Goal: Information Seeking & Learning: Learn about a topic

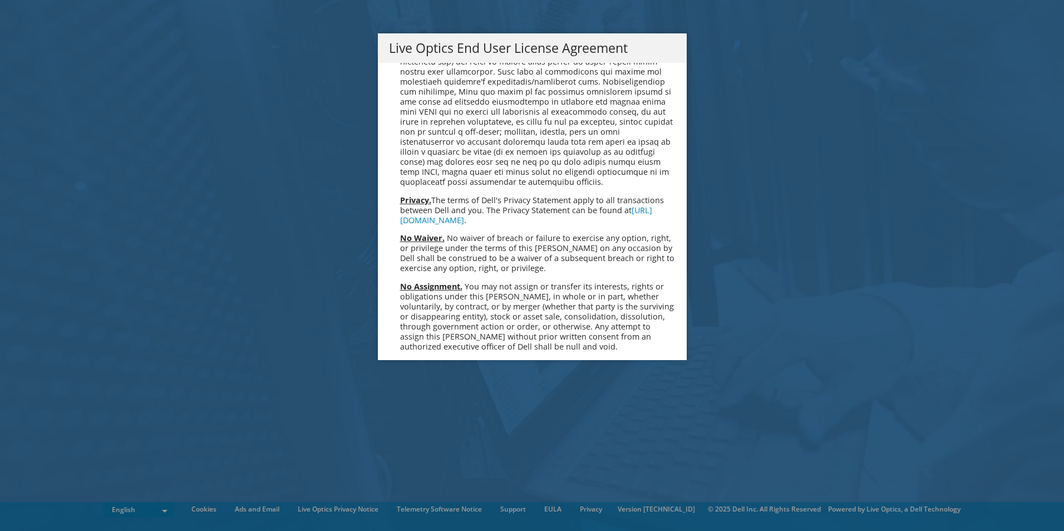
scroll to position [4209, 0]
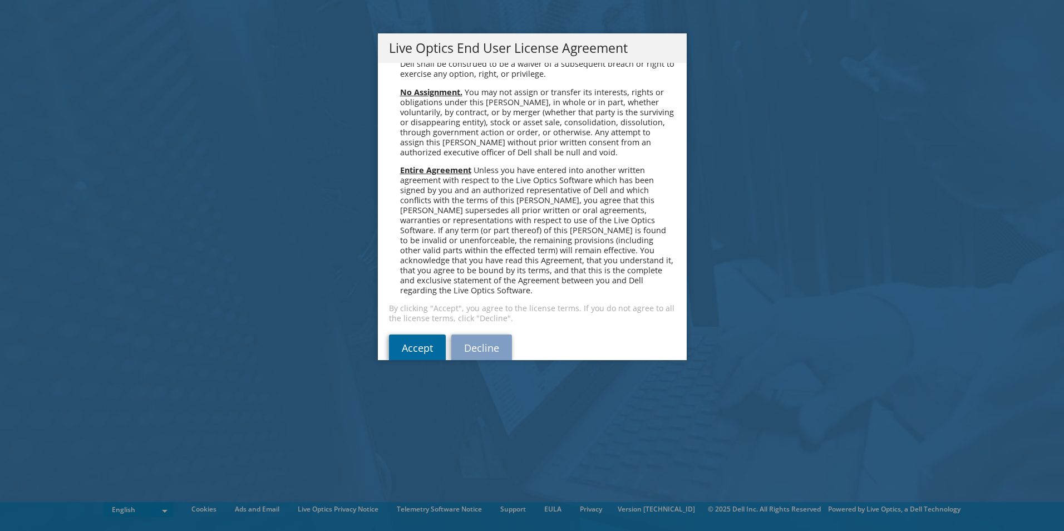
click at [417, 334] on link "Accept" at bounding box center [417, 347] width 57 height 27
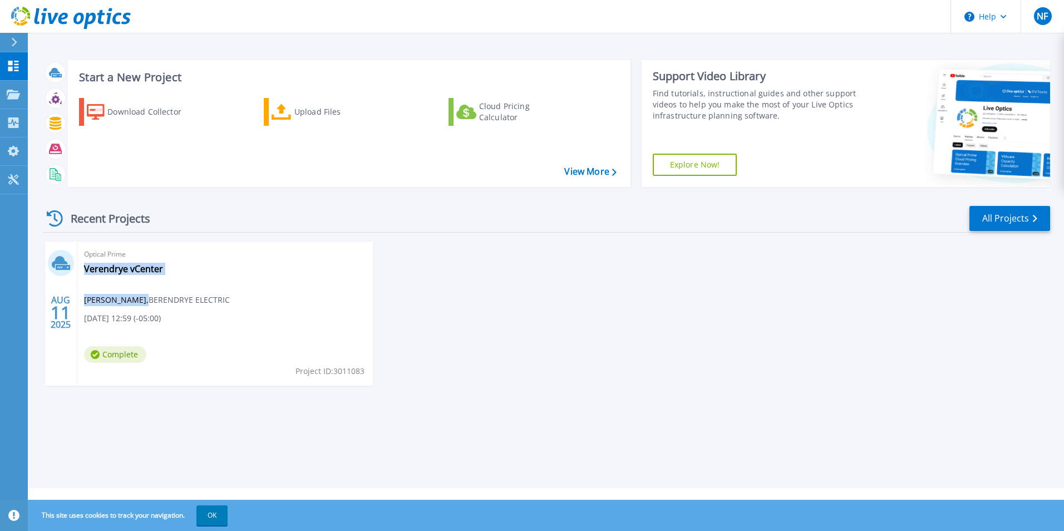
drag, startPoint x: 134, startPoint y: 303, endPoint x: 232, endPoint y: 307, distance: 97.5
click at [232, 307] on div "Optical Prime Verendrye vCenter Nick Fredrich , BERENDRYE ELECTRIC 08/11/2025, …" at bounding box center [225, 314] width 296 height 144
drag, startPoint x: 232, startPoint y: 307, endPoint x: 214, endPoint y: 303, distance: 18.4
click at [214, 303] on span "Nick Fredrich , BERENDRYE ELECTRIC" at bounding box center [157, 300] width 146 height 12
drag, startPoint x: 139, startPoint y: 301, endPoint x: 266, endPoint y: 321, distance: 129.0
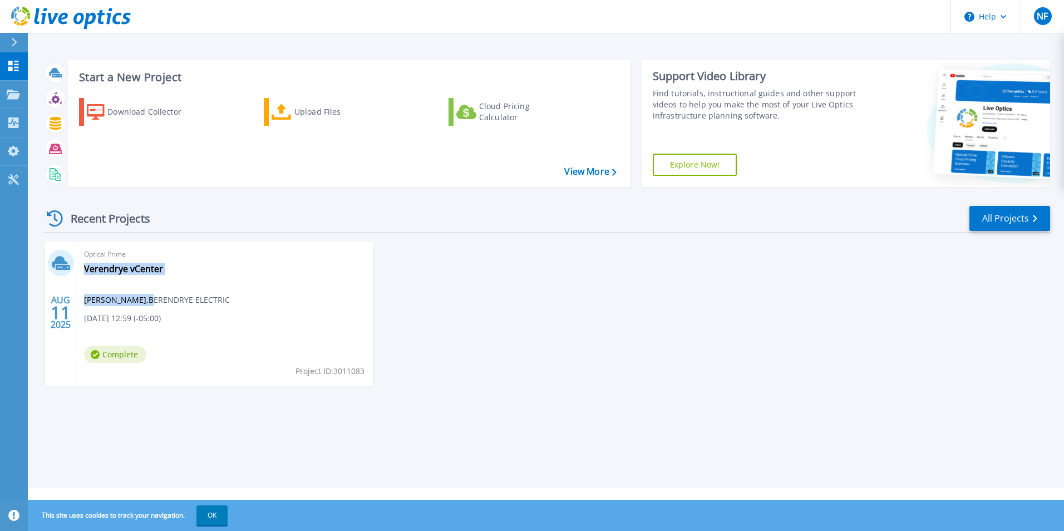
click at [266, 321] on div "Optical Prime Verendrye vCenter Nick Fredrich , BERENDRYE ELECTRIC 08/11/2025, …" at bounding box center [225, 314] width 296 height 144
drag, startPoint x: 266, startPoint y: 321, endPoint x: 207, endPoint y: 310, distance: 59.9
click at [207, 310] on div "Optical Prime Verendrye vCenter Nick Fredrich , BERENDRYE ELECTRIC 08/11/2025, …" at bounding box center [225, 314] width 296 height 144
click at [104, 267] on link "Verendrye vCenter" at bounding box center [123, 268] width 79 height 11
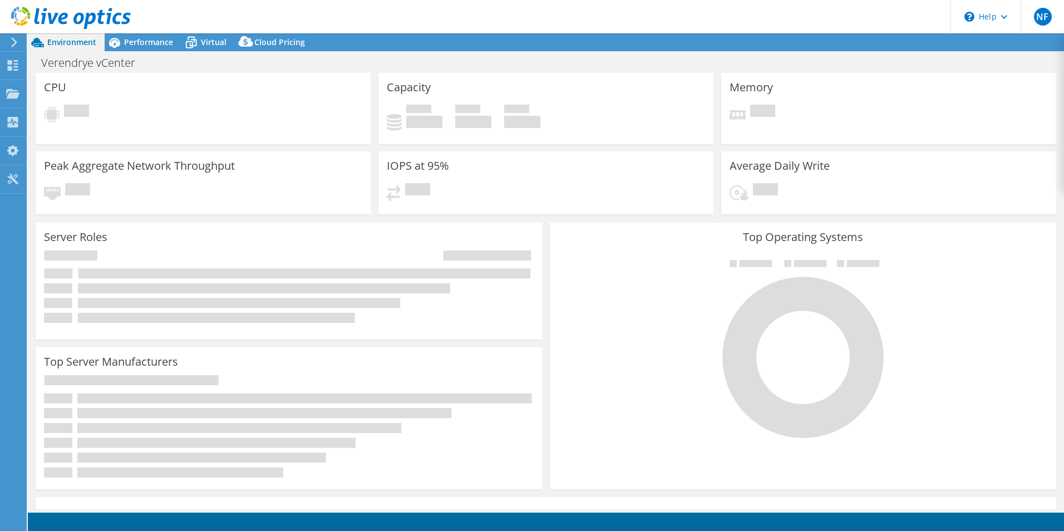
select select "USD"
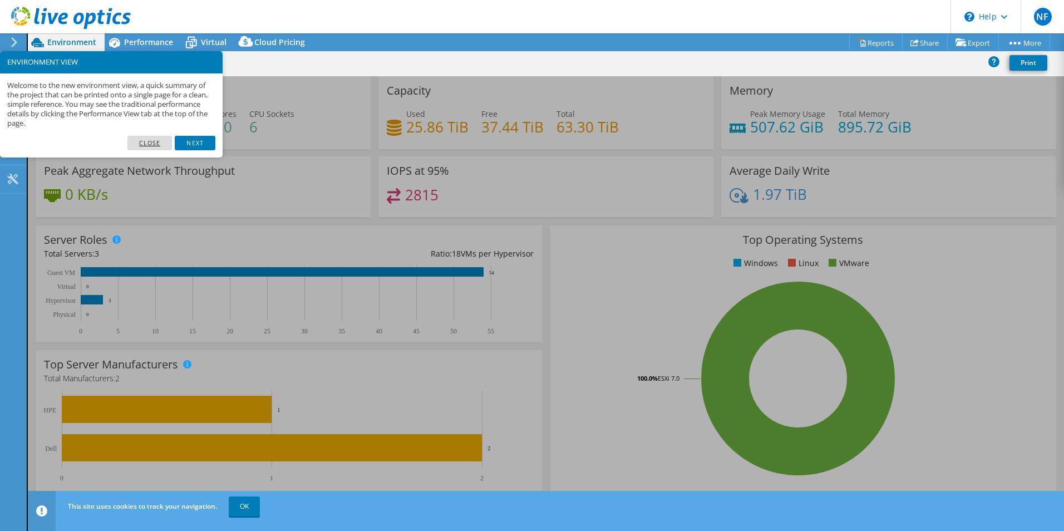
click at [142, 142] on link "Close" at bounding box center [149, 143] width 45 height 14
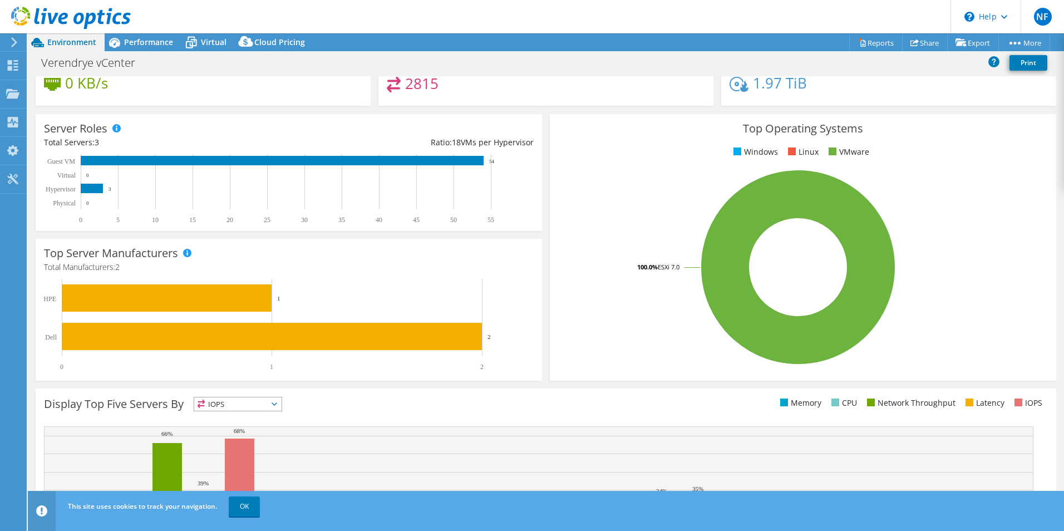
scroll to position [212, 0]
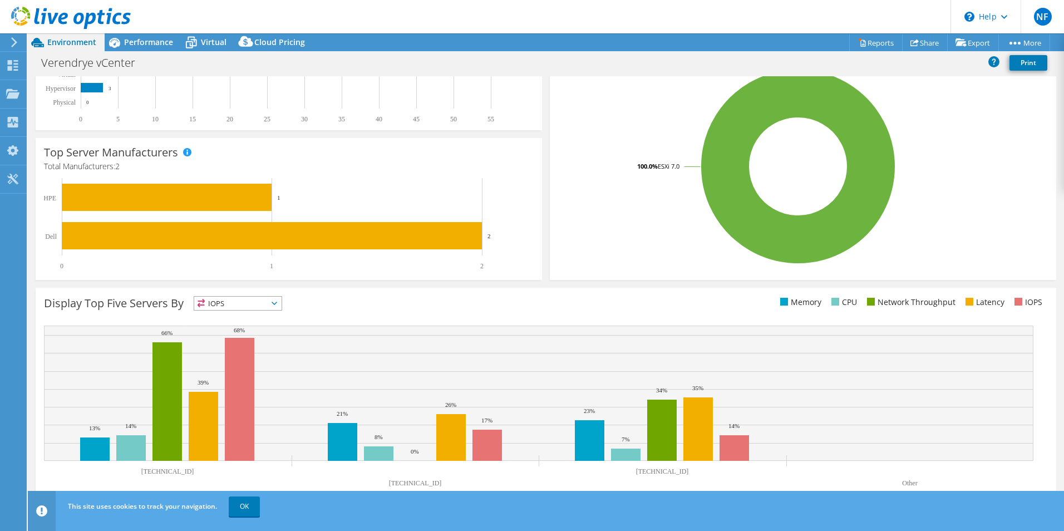
click at [274, 303] on icon at bounding box center [275, 303] width 6 height 3
click at [233, 331] on li "Memory" at bounding box center [237, 334] width 87 height 16
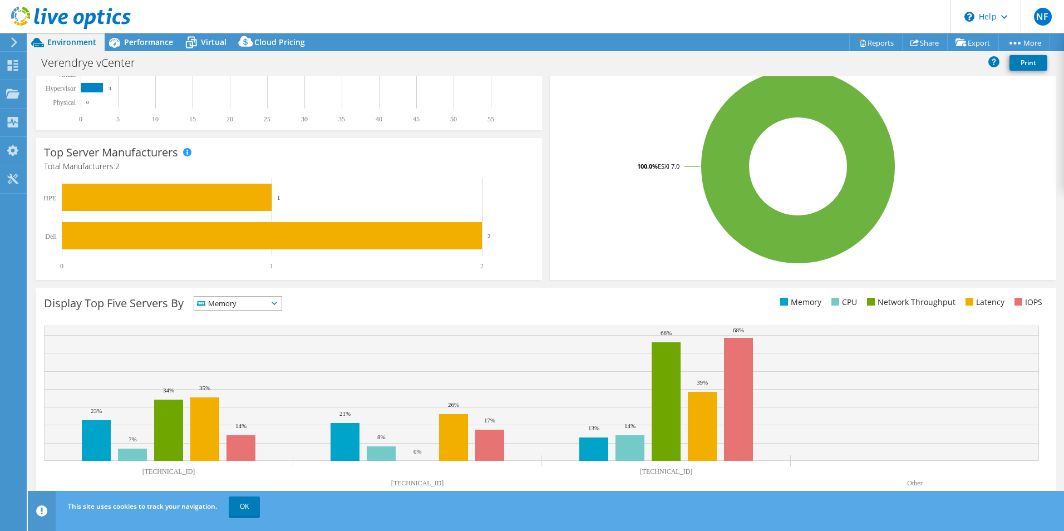
click at [264, 304] on span "Memory" at bounding box center [230, 303] width 73 height 13
click at [230, 347] on li "CPU" at bounding box center [237, 349] width 87 height 16
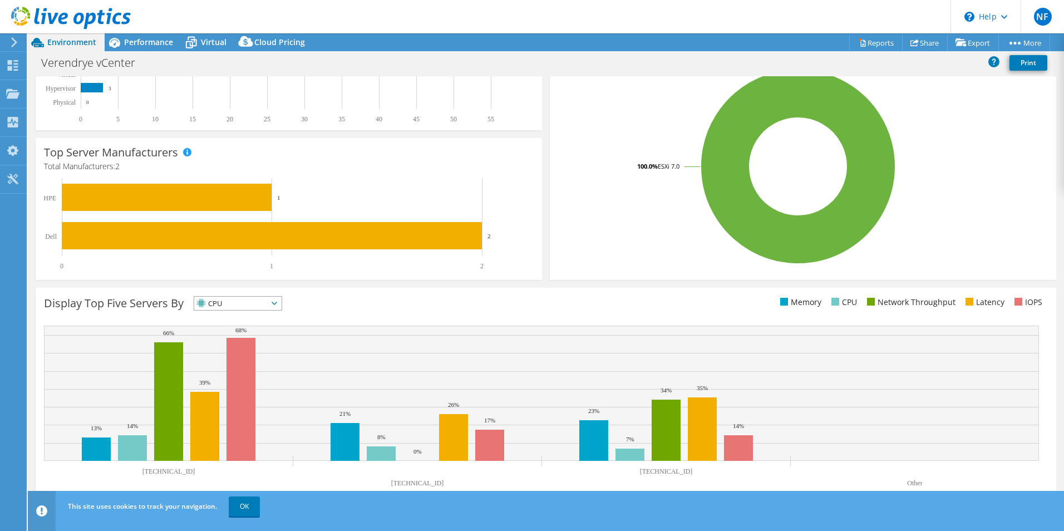
click at [247, 302] on span "CPU" at bounding box center [230, 303] width 73 height 13
click at [222, 317] on li "IOPS" at bounding box center [237, 318] width 87 height 16
click at [265, 306] on span "IOPS" at bounding box center [230, 303] width 73 height 13
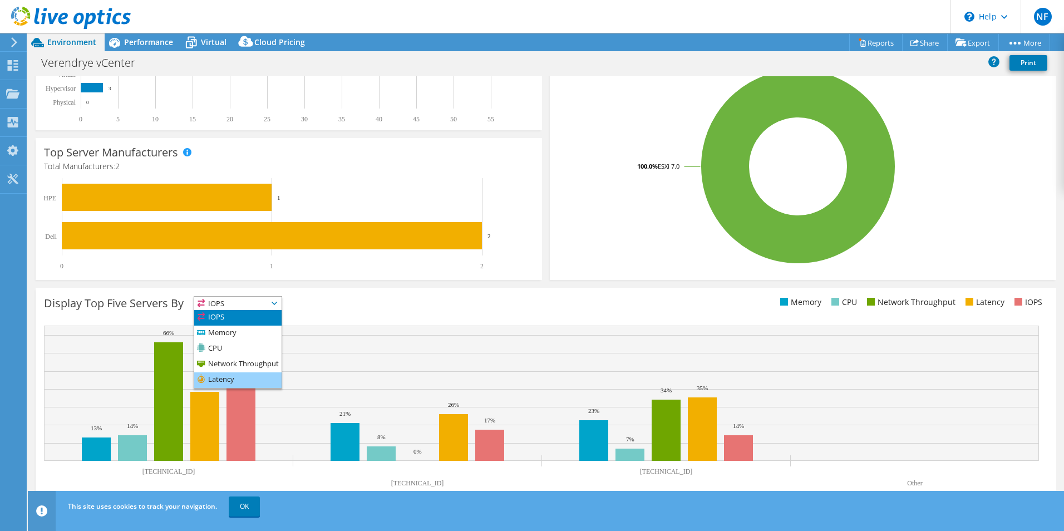
click at [228, 375] on li "Latency" at bounding box center [237, 380] width 87 height 16
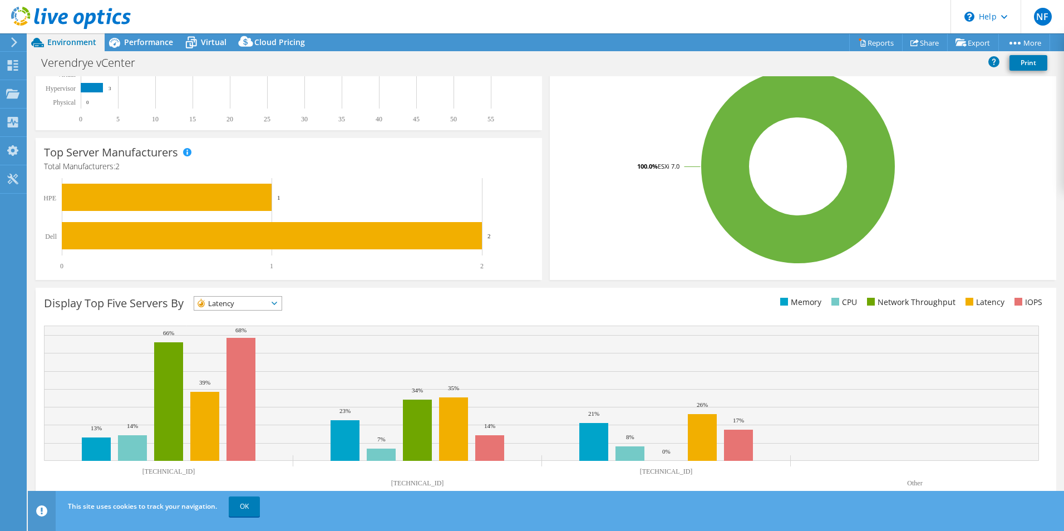
click at [268, 306] on span "Latency" at bounding box center [230, 303] width 73 height 13
click at [244, 360] on li "Network Throughput" at bounding box center [237, 365] width 87 height 16
click at [414, 309] on div "Display Top Five Servers By Network Throughput IOPS" at bounding box center [295, 305] width 502 height 18
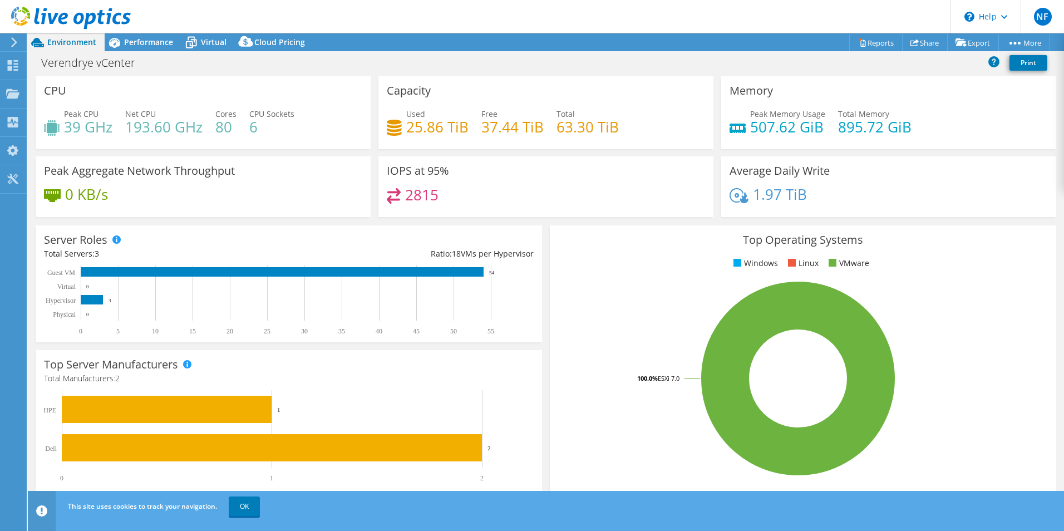
drag, startPoint x: 68, startPoint y: 129, endPoint x: 97, endPoint y: 130, distance: 29.0
click at [96, 130] on h4 "39 GHz" at bounding box center [88, 127] width 48 height 12
drag, startPoint x: 97, startPoint y: 130, endPoint x: 136, endPoint y: 133, distance: 39.6
click at [136, 133] on h4 "193.60 GHz" at bounding box center [163, 127] width 77 height 12
drag, startPoint x: 71, startPoint y: 129, endPoint x: 85, endPoint y: 129, distance: 14.5
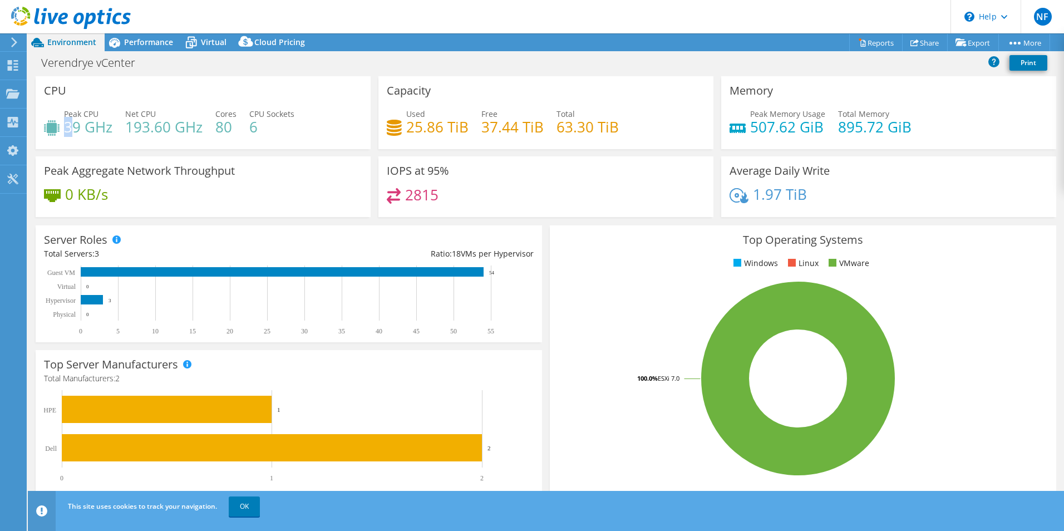
click at [85, 129] on h4 "39 GHz" at bounding box center [88, 127] width 48 height 12
click at [416, 133] on h4 "25.86 TiB" at bounding box center [437, 127] width 62 height 12
drag, startPoint x: 404, startPoint y: 127, endPoint x: 457, endPoint y: 127, distance: 52.9
click at [456, 127] on h4 "25.86 TiB" at bounding box center [437, 127] width 62 height 12
drag, startPoint x: 457, startPoint y: 127, endPoint x: 480, endPoint y: 137, distance: 24.7
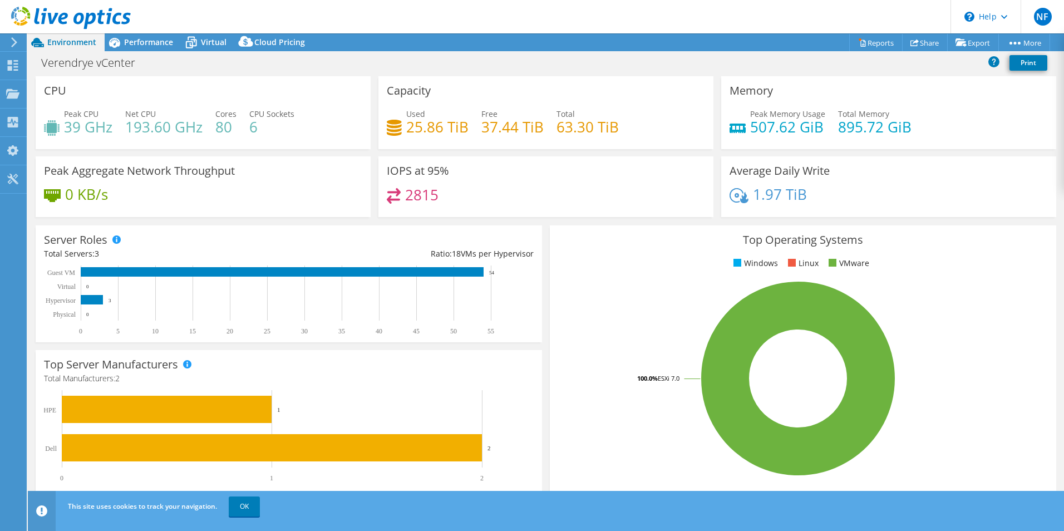
click at [480, 137] on div "Used 25.86 TiB Free 37.44 TiB Total 63.30 TiB" at bounding box center [546, 126] width 318 height 36
click at [130, 47] on span "Performance" at bounding box center [148, 42] width 49 height 11
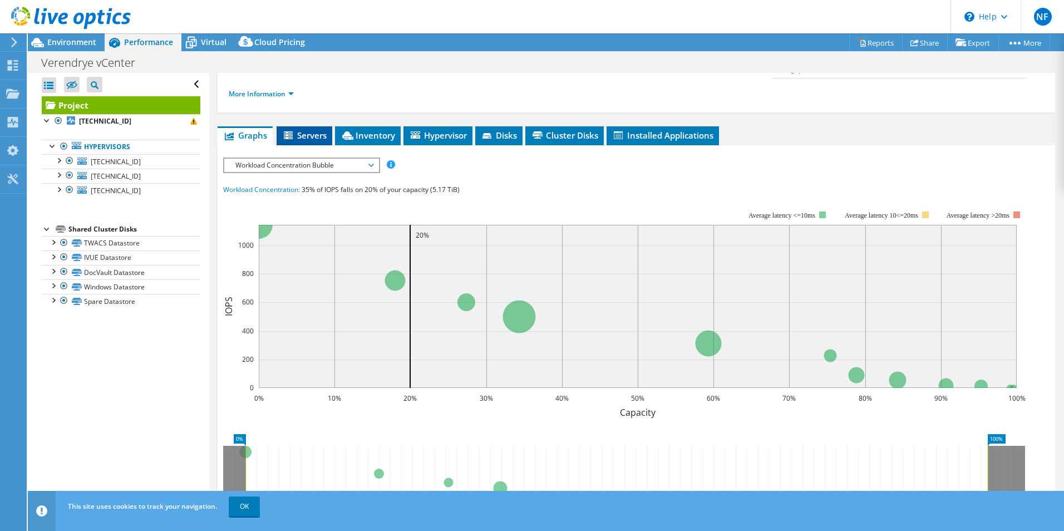
click at [310, 126] on li "Servers" at bounding box center [305, 135] width 56 height 19
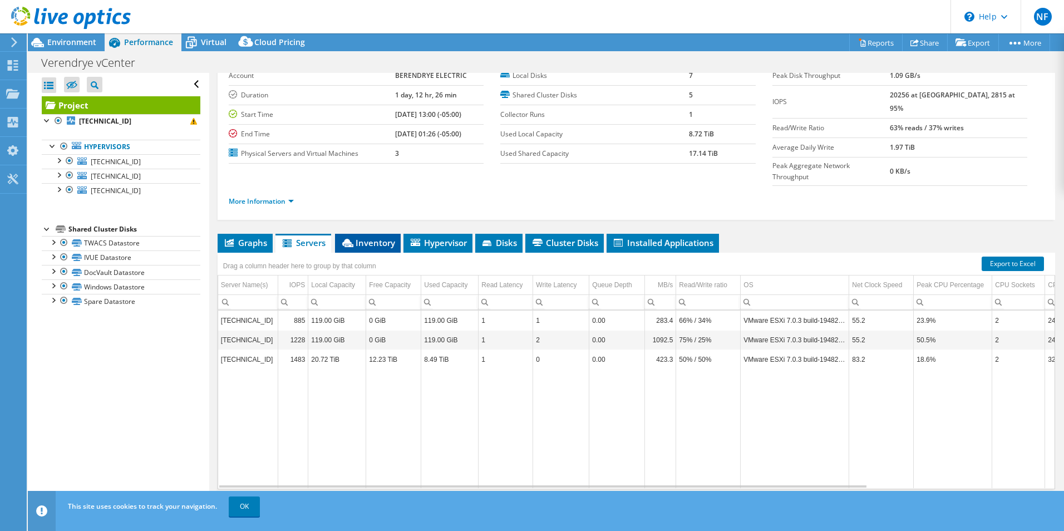
click at [360, 237] on span "Inventory" at bounding box center [368, 242] width 55 height 11
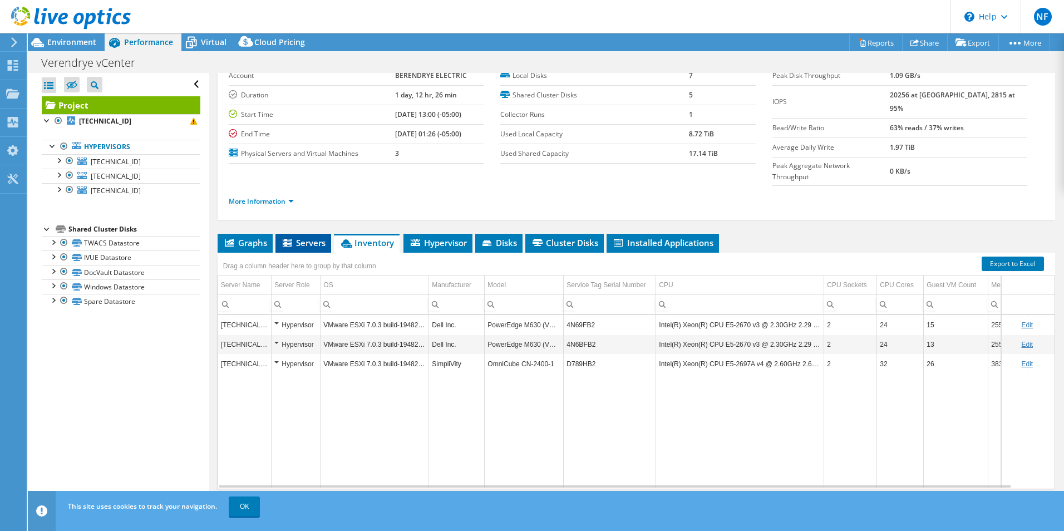
click at [310, 237] on span "Servers" at bounding box center [303, 242] width 45 height 11
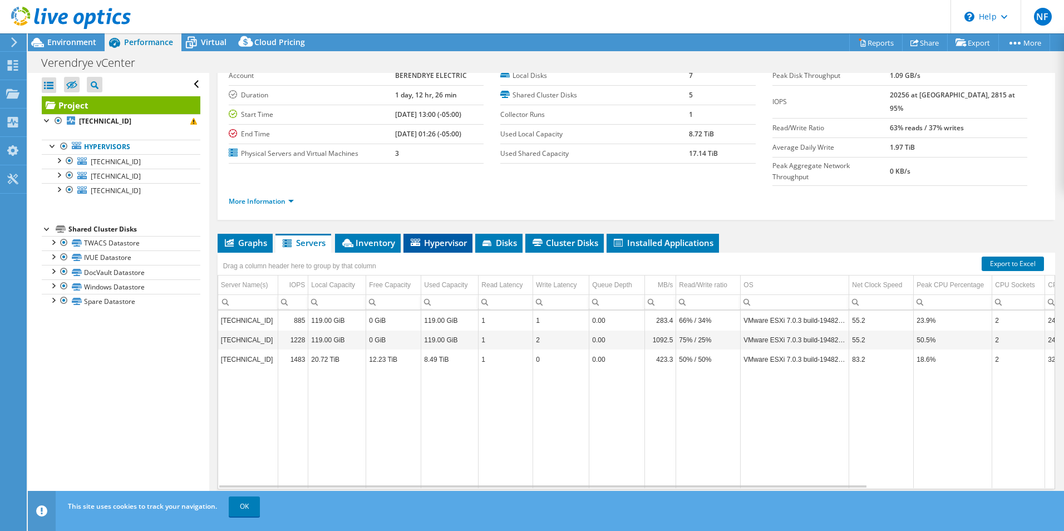
click at [442, 237] on span "Hypervisor" at bounding box center [438, 242] width 58 height 11
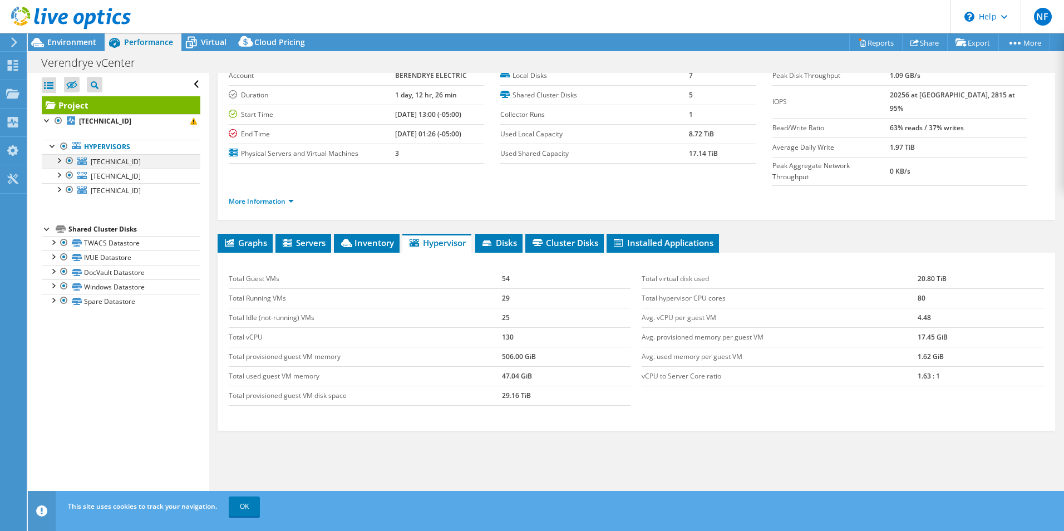
click at [63, 160] on div at bounding box center [58, 159] width 11 height 11
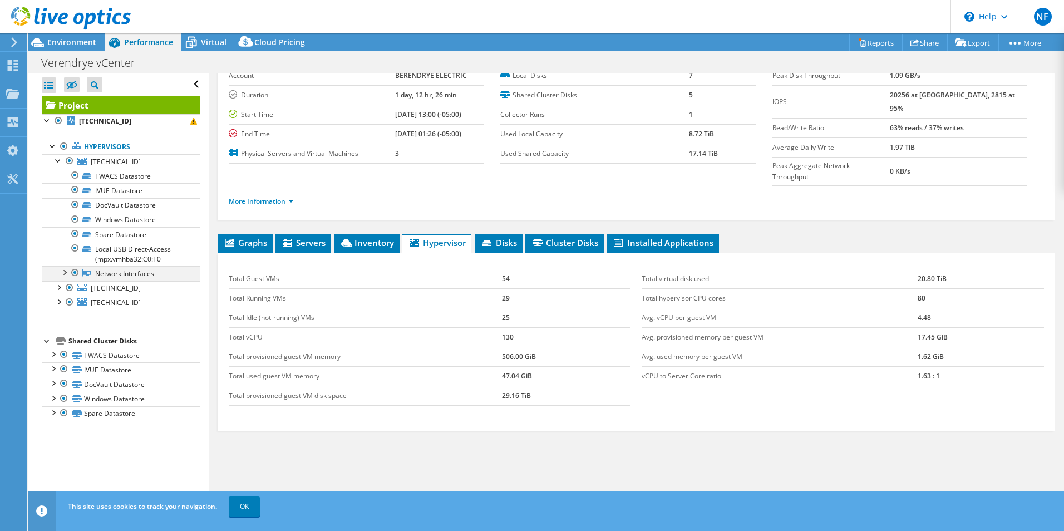
click at [66, 273] on div at bounding box center [63, 271] width 11 height 11
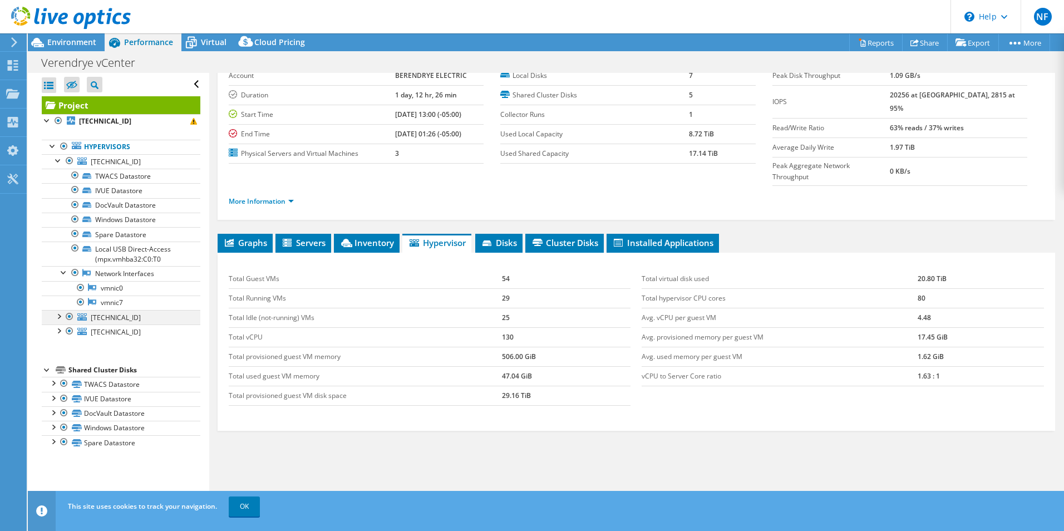
click at [59, 316] on div at bounding box center [58, 315] width 11 height 11
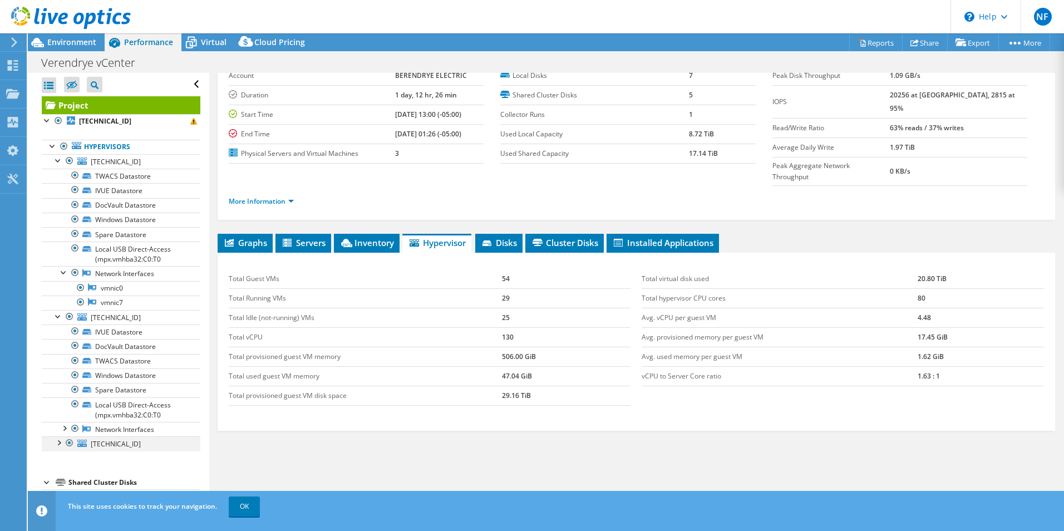
click at [58, 444] on div at bounding box center [58, 441] width 11 height 11
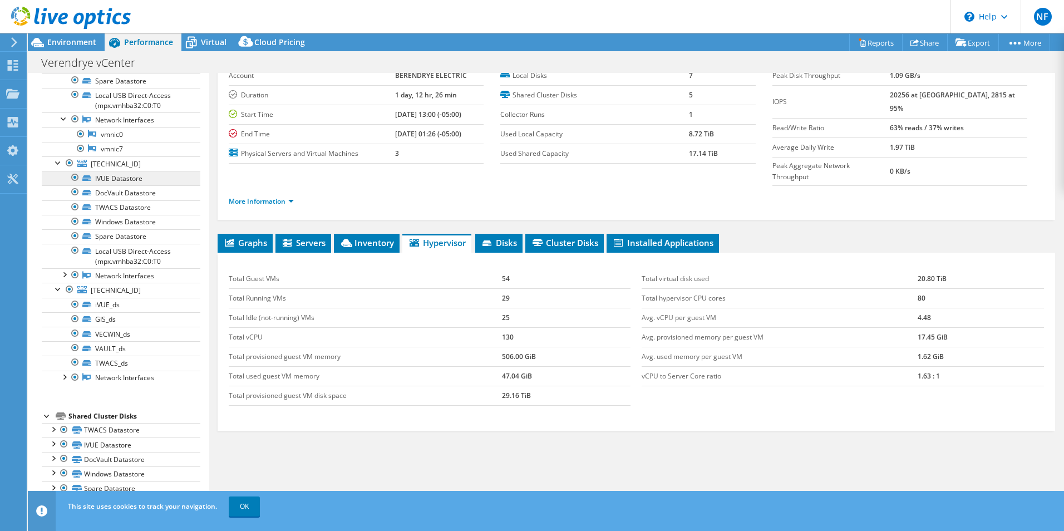
scroll to position [0, 0]
